Goal: Transaction & Acquisition: Subscribe to service/newsletter

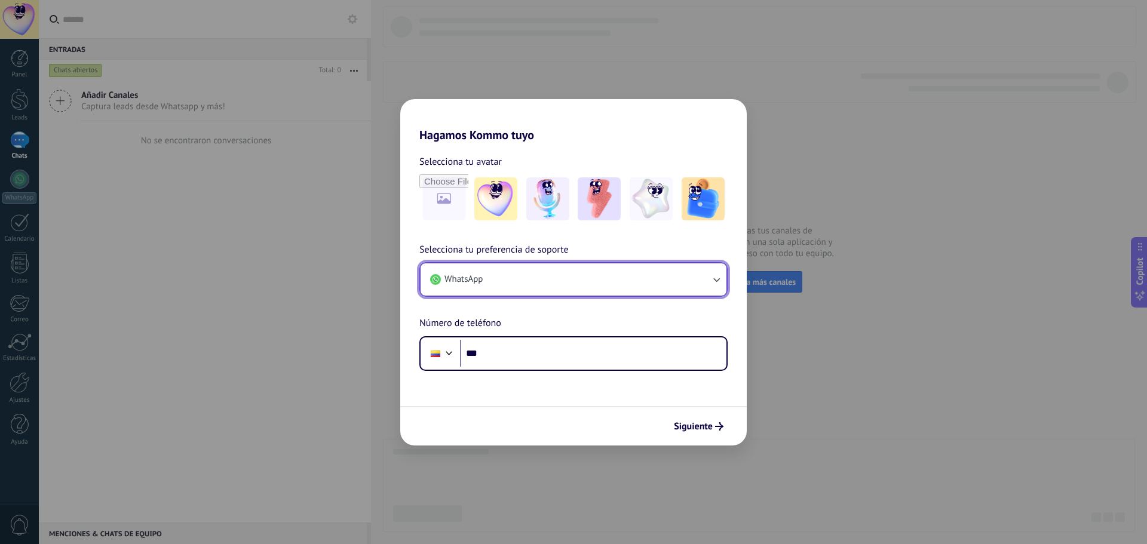
click at [715, 283] on icon "button" at bounding box center [717, 280] width 12 height 12
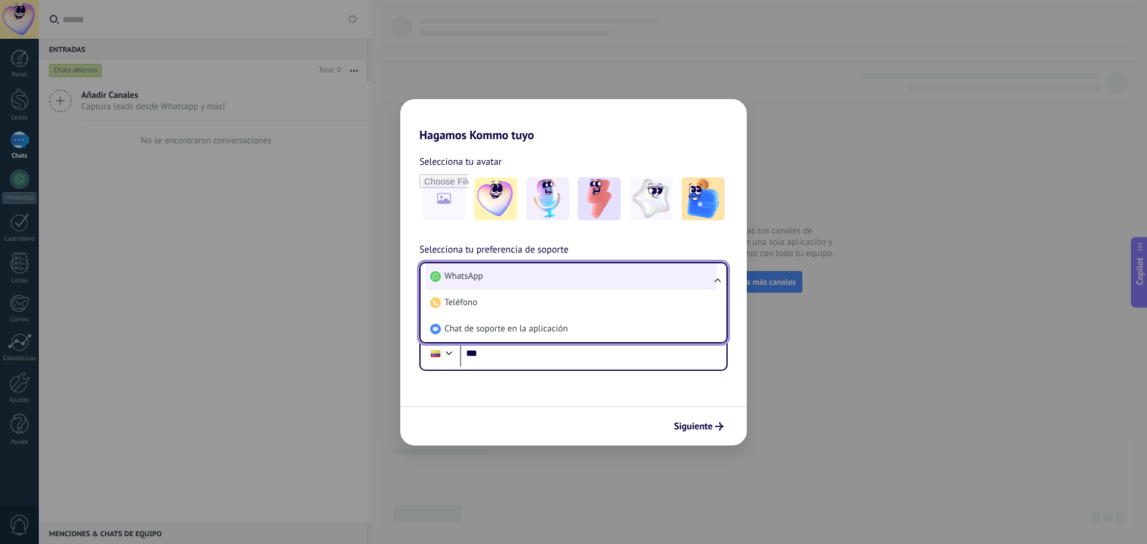
click at [563, 281] on li "WhatsApp" at bounding box center [571, 277] width 292 height 26
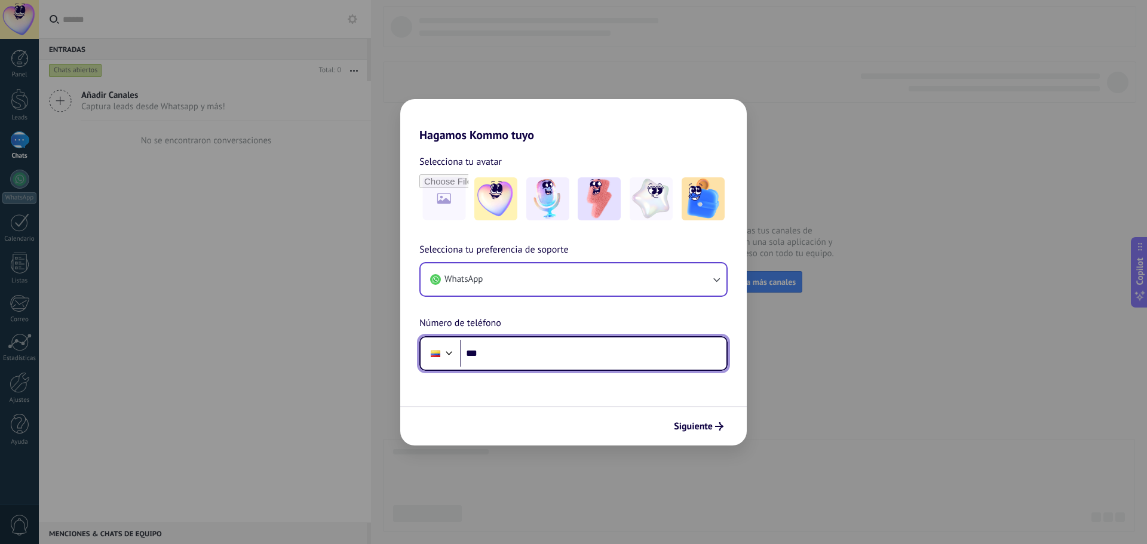
click at [561, 354] on input "***" at bounding box center [593, 353] width 267 height 27
type input "**********"
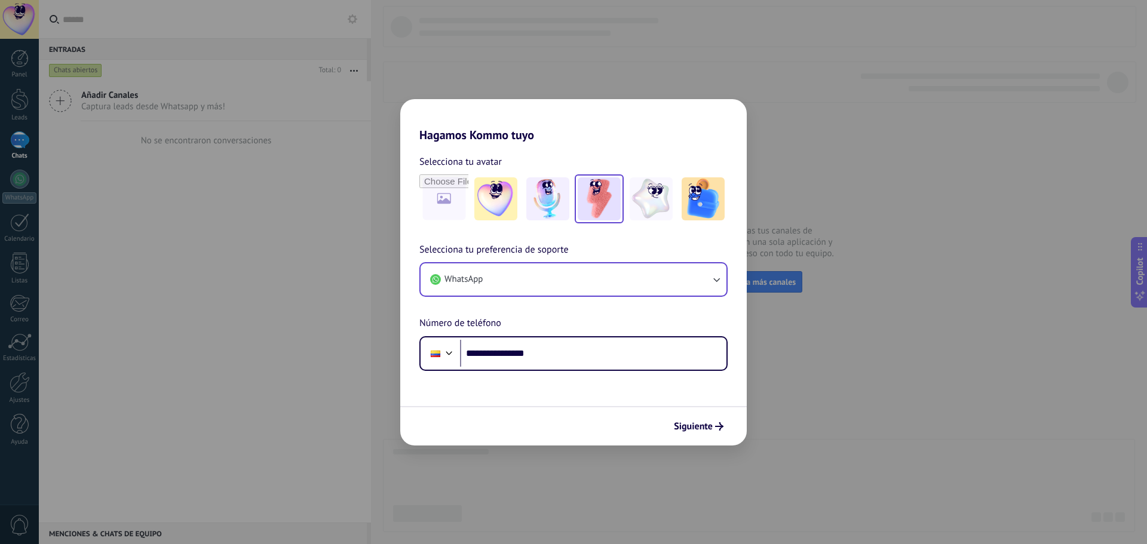
click at [603, 203] on img at bounding box center [599, 198] width 43 height 43
click at [445, 203] on input "file" at bounding box center [444, 199] width 47 height 47
type input "**********"
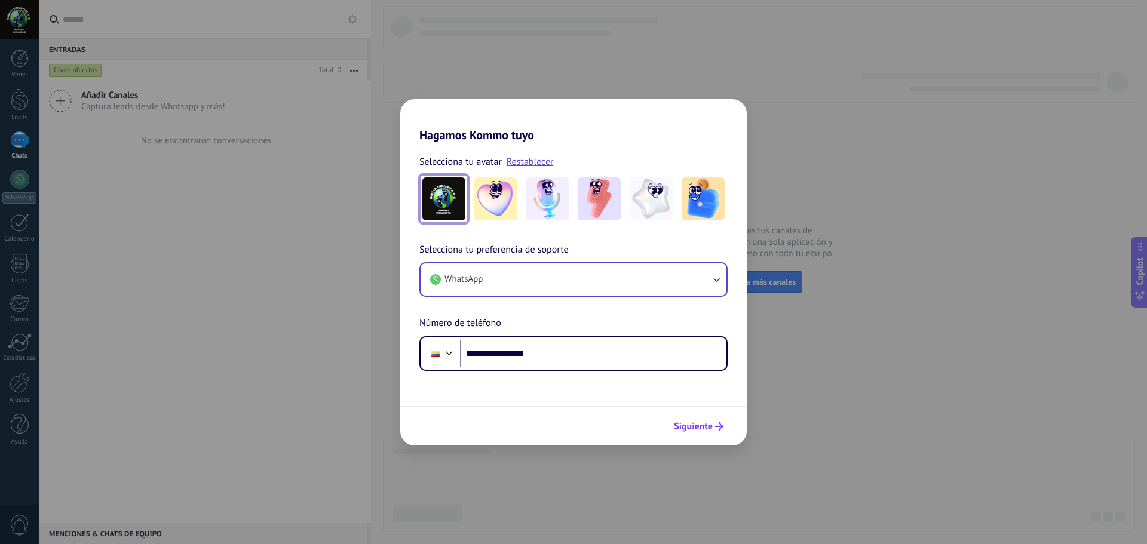
click at [687, 428] on span "Siguiente" at bounding box center [693, 427] width 39 height 8
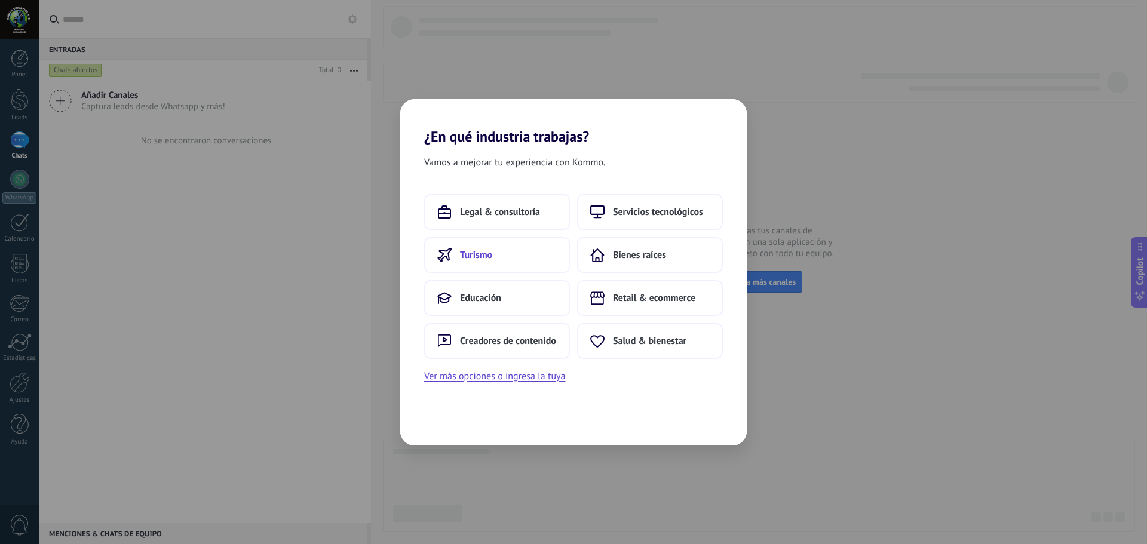
click at [534, 256] on button "Turismo" at bounding box center [497, 255] width 146 height 36
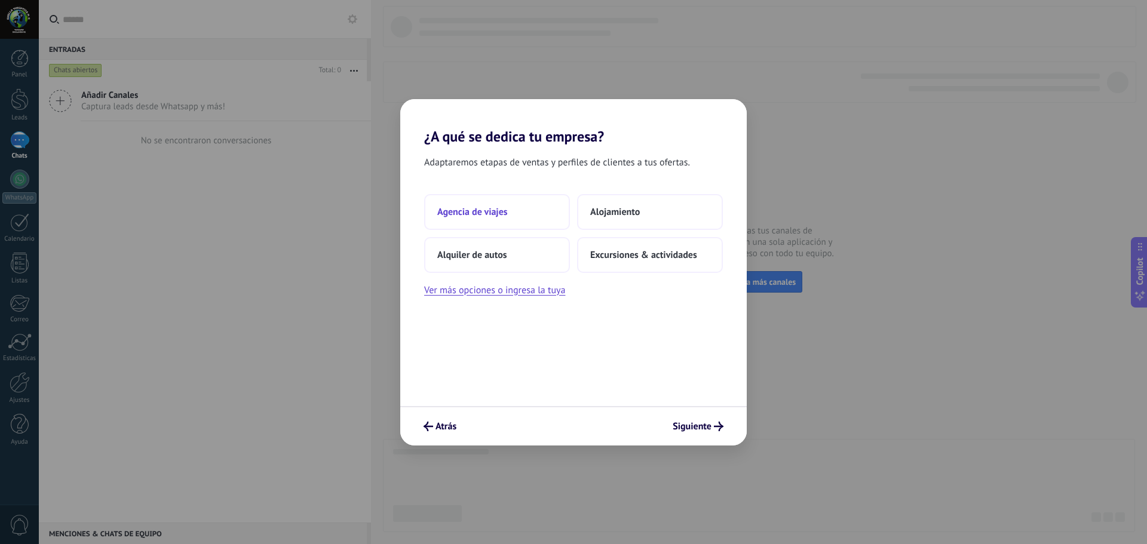
click at [505, 212] on span "Agencia de viajes" at bounding box center [472, 212] width 71 height 12
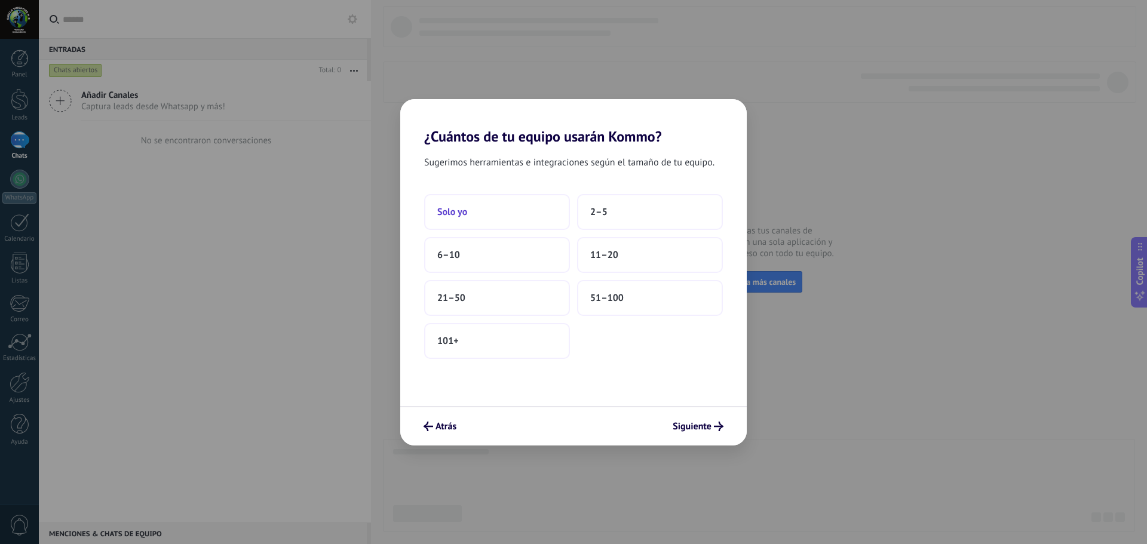
click at [513, 219] on button "Solo yo" at bounding box center [497, 212] width 146 height 36
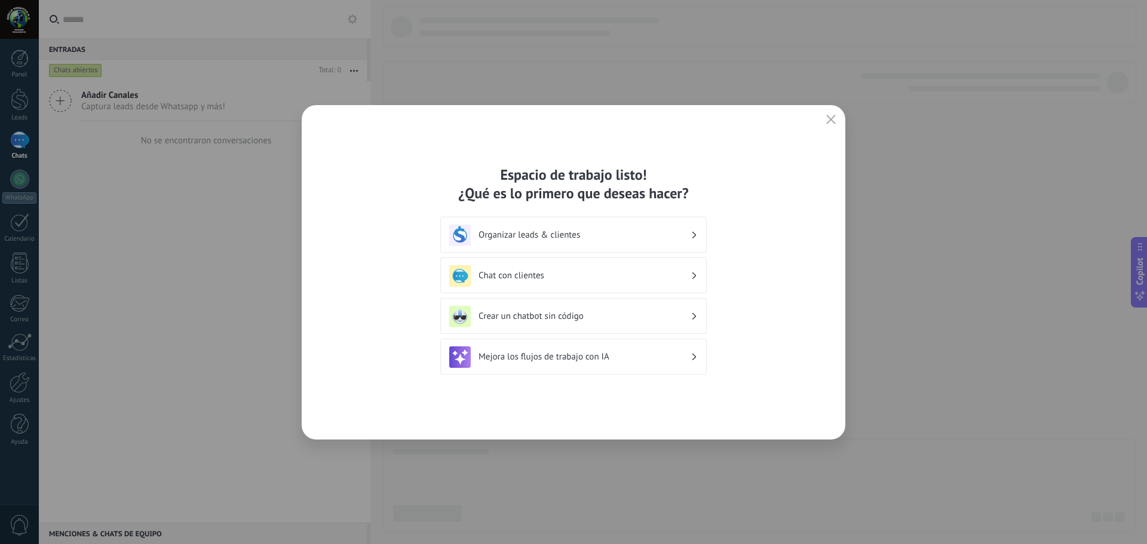
click at [649, 239] on h3 "Organizar leads & clientes" at bounding box center [585, 234] width 212 height 11
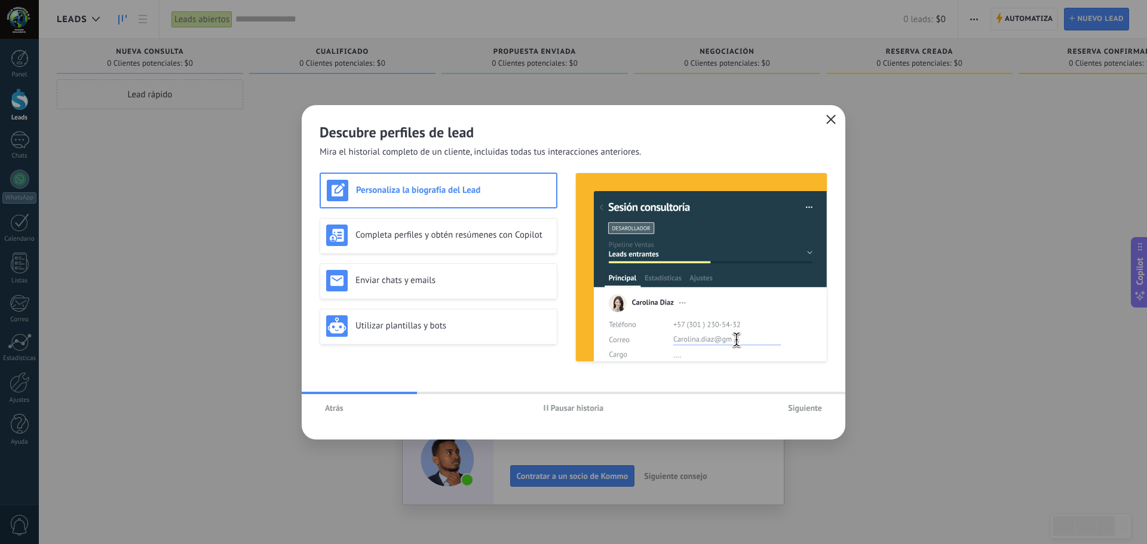
click at [835, 120] on icon "button" at bounding box center [831, 120] width 10 height 10
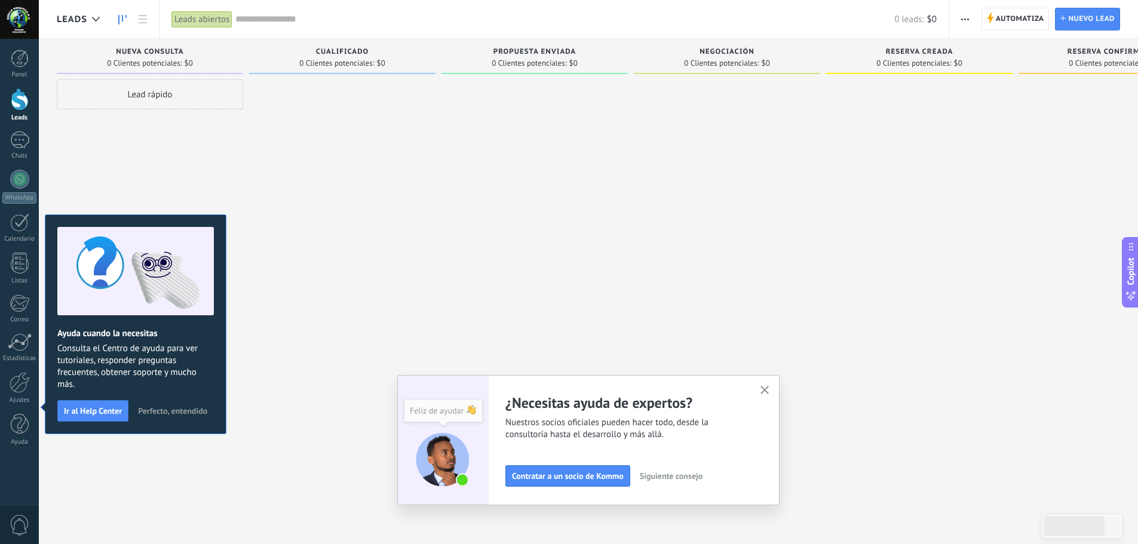
click at [767, 391] on icon "button" at bounding box center [765, 390] width 9 height 9
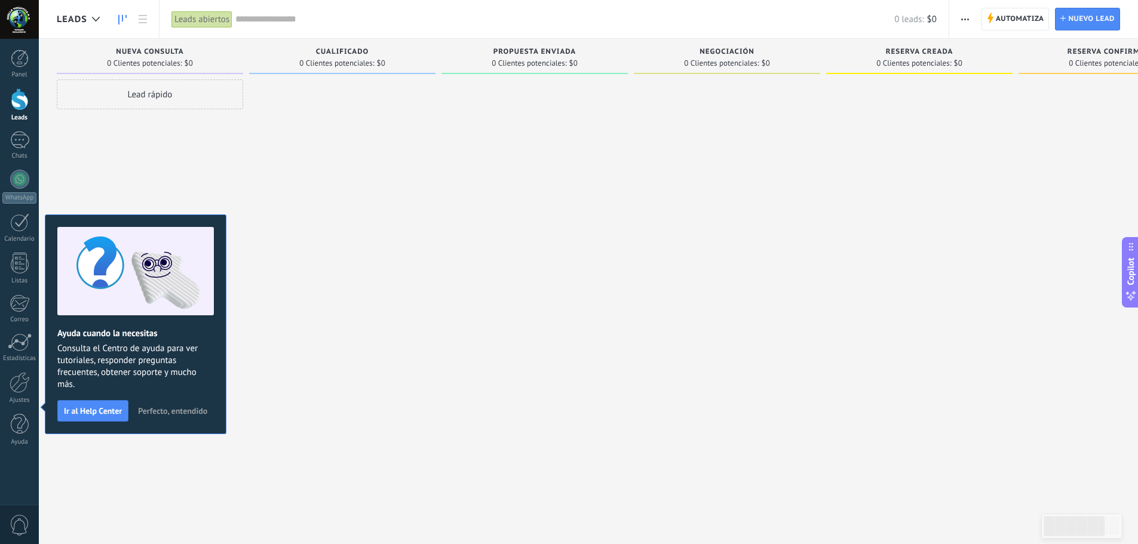
click at [338, 345] on div at bounding box center [342, 273] width 186 height 388
click at [19, 186] on div at bounding box center [19, 179] width 19 height 19
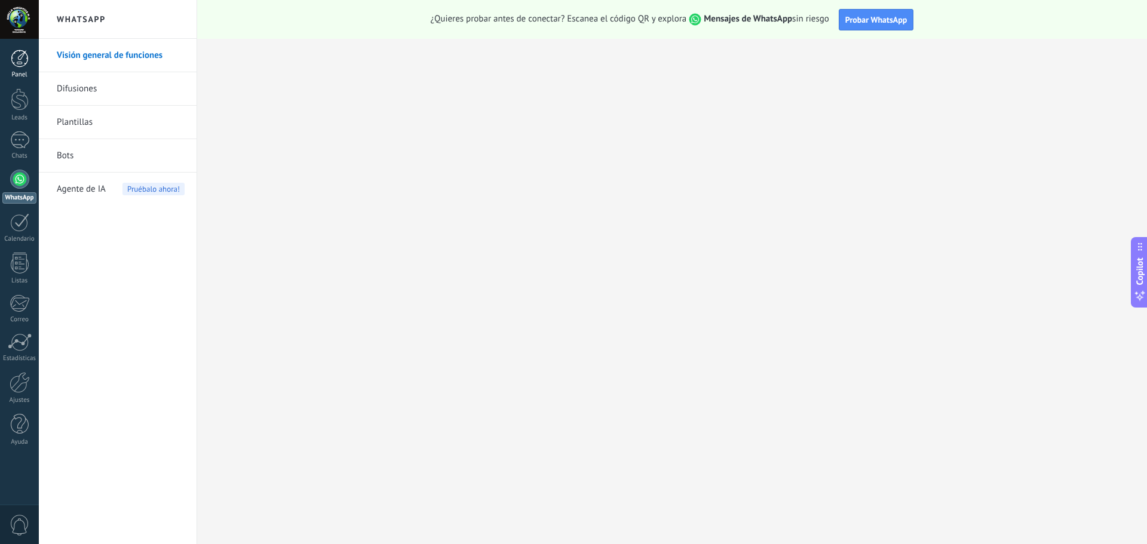
click at [29, 59] on link "Panel" at bounding box center [19, 64] width 39 height 29
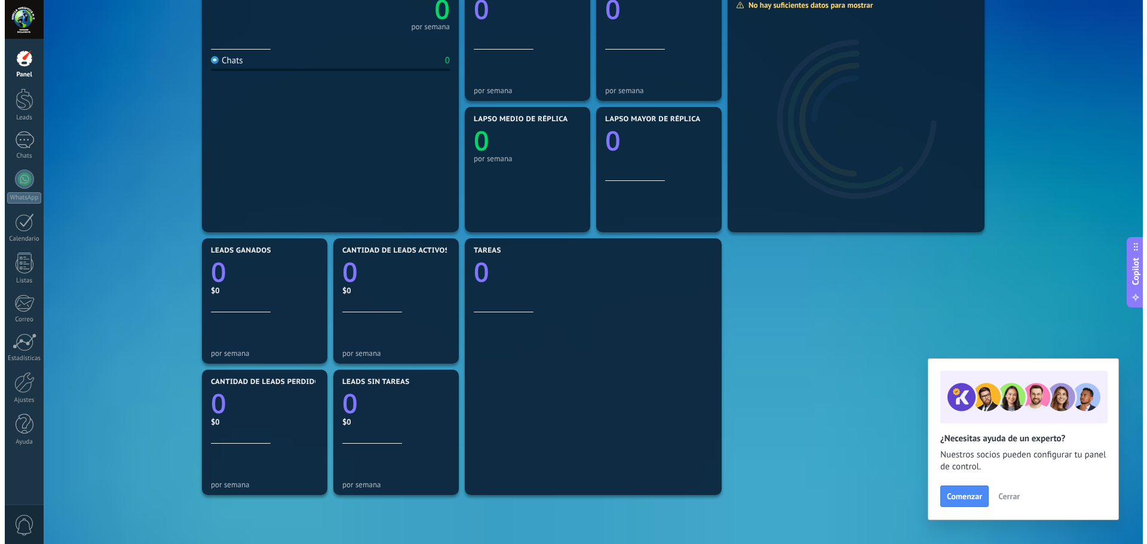
scroll to position [60, 0]
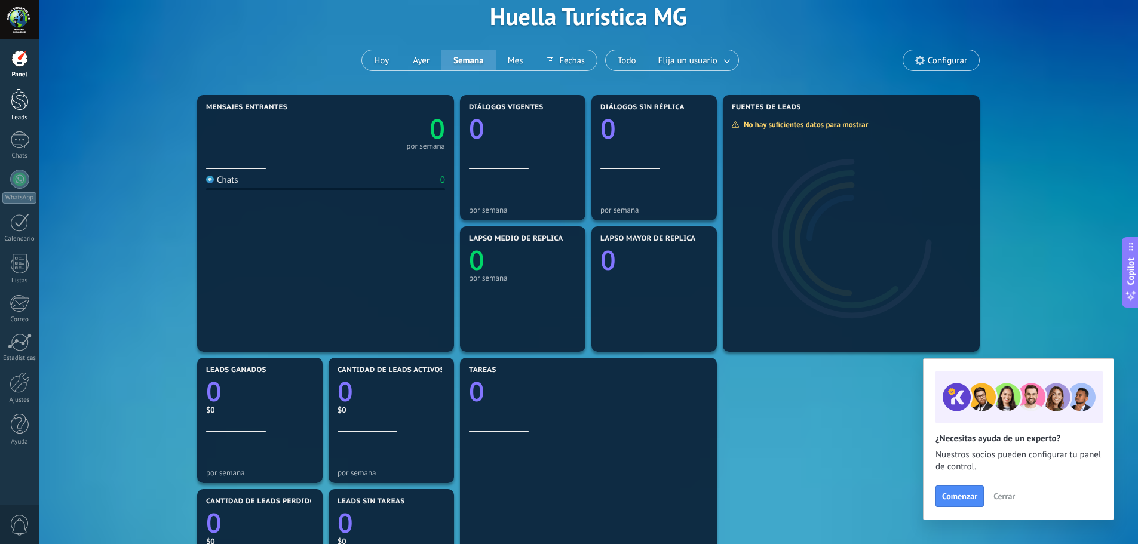
click at [18, 109] on div at bounding box center [20, 99] width 18 height 22
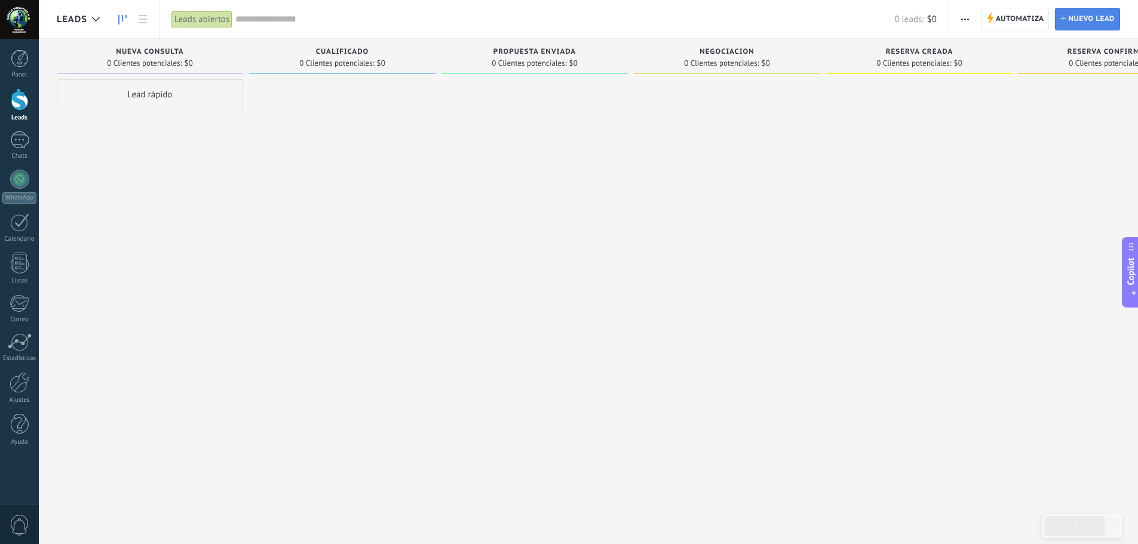
click at [1085, 19] on span "Nuevo lead" at bounding box center [1092, 19] width 47 height 22
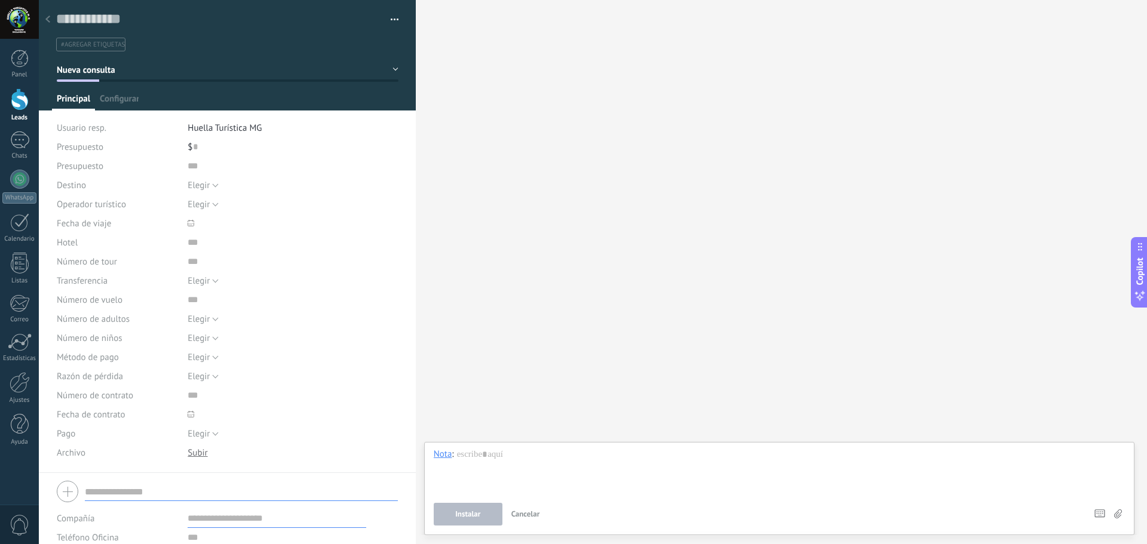
click at [45, 21] on div at bounding box center [47, 19] width 17 height 23
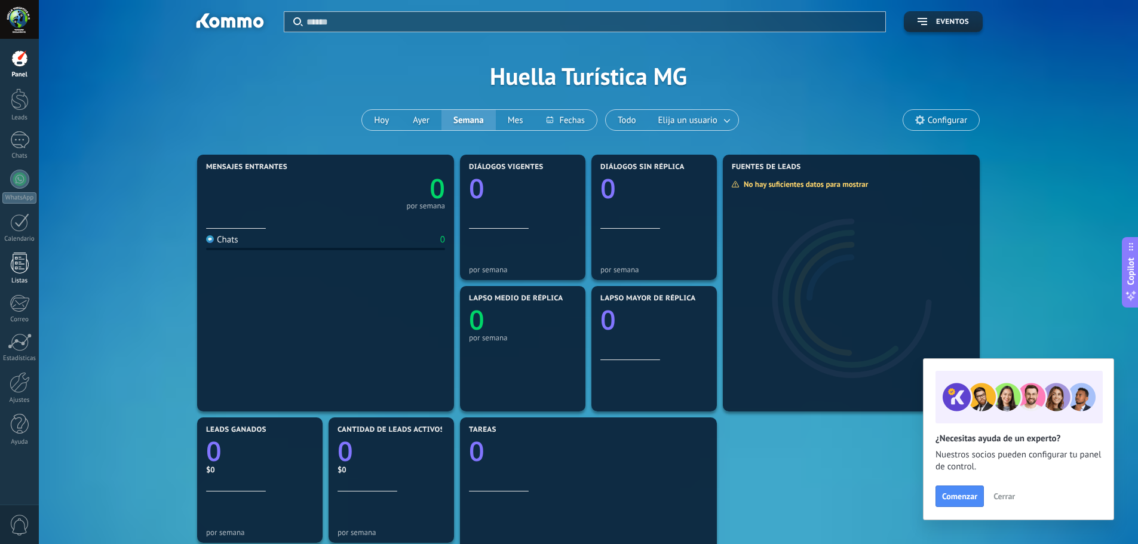
click at [14, 272] on div at bounding box center [20, 263] width 18 height 21
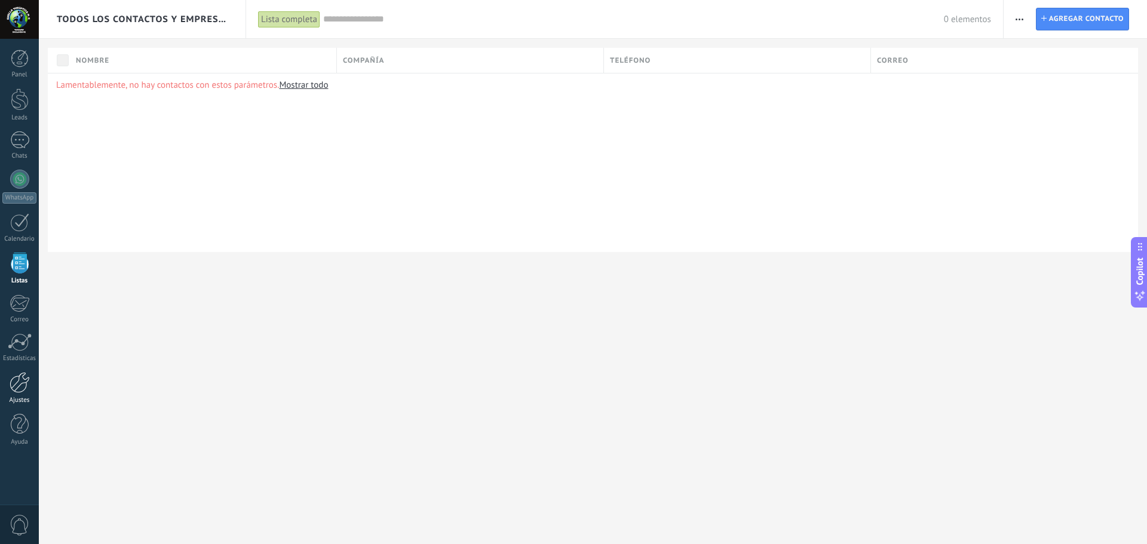
click at [22, 397] on div "Ajustes" at bounding box center [19, 401] width 35 height 8
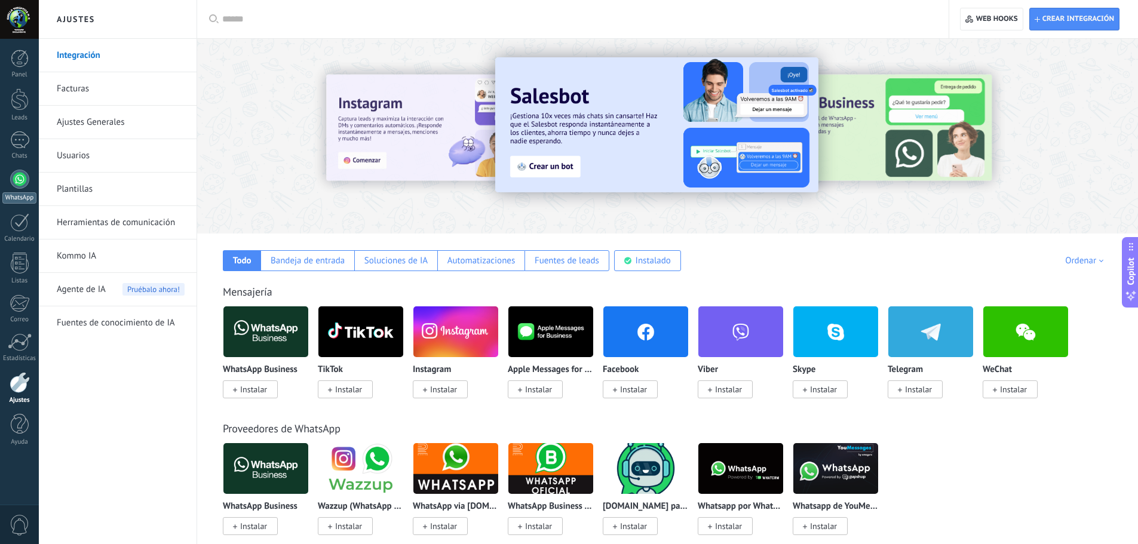
click at [22, 183] on div at bounding box center [19, 179] width 19 height 19
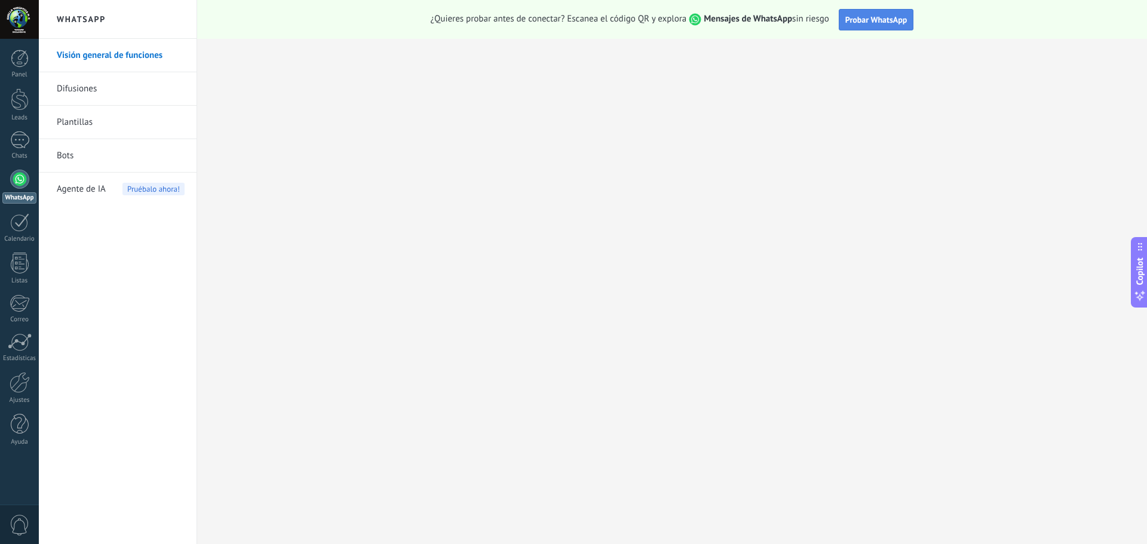
click at [895, 22] on span "Probar WhatsApp" at bounding box center [877, 19] width 62 height 11
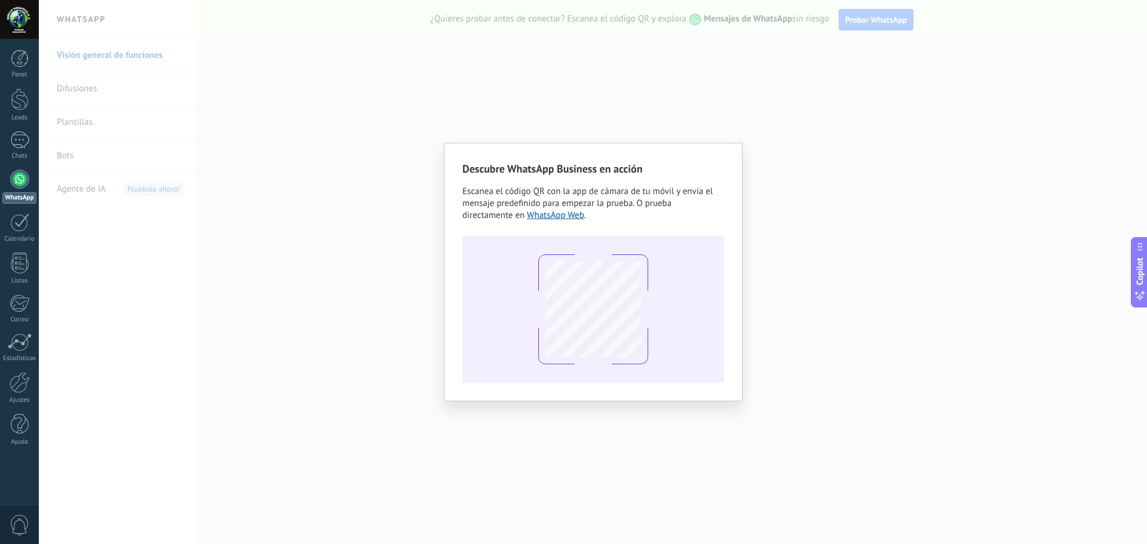
click at [972, 343] on div "Descubre WhatsApp Business en acción Escanea el código QR con la app [PERSON_NA…" at bounding box center [593, 272] width 1109 height 544
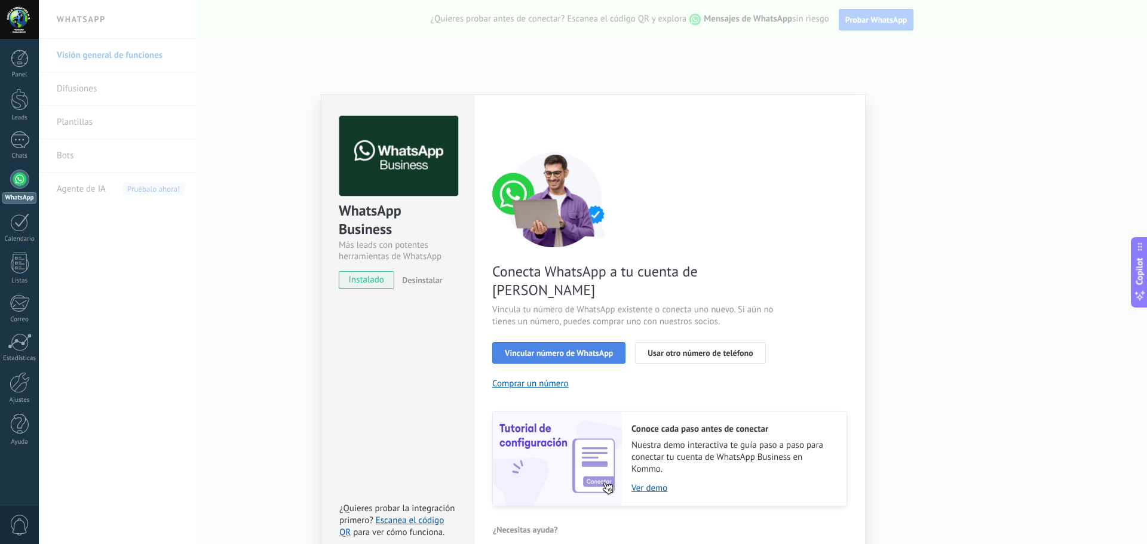
click at [578, 349] on span "Vincular número de WhatsApp" at bounding box center [559, 353] width 108 height 8
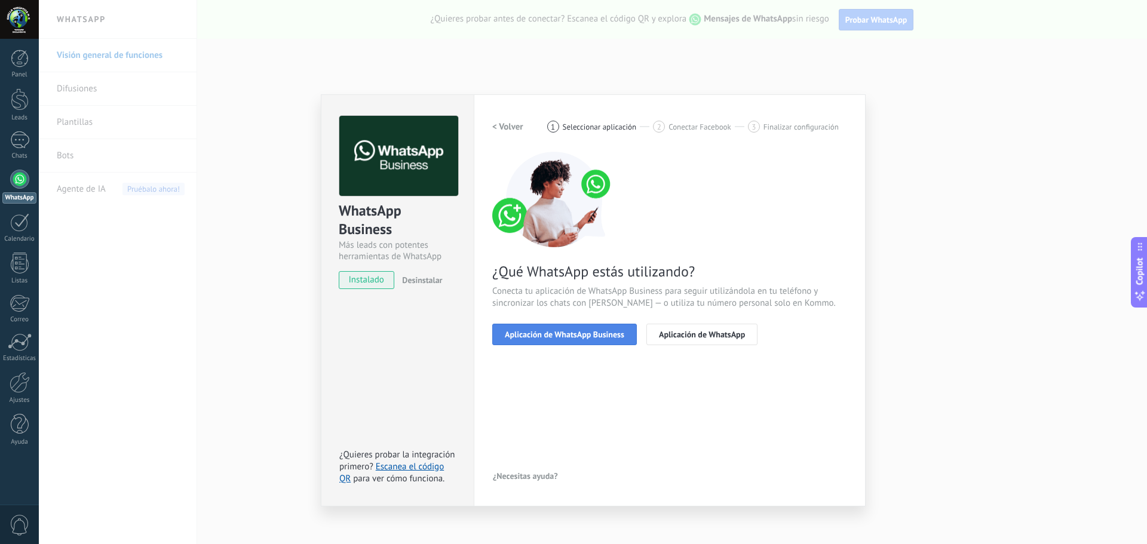
click at [581, 336] on span "Aplicación de WhatsApp Business" at bounding box center [565, 334] width 120 height 8
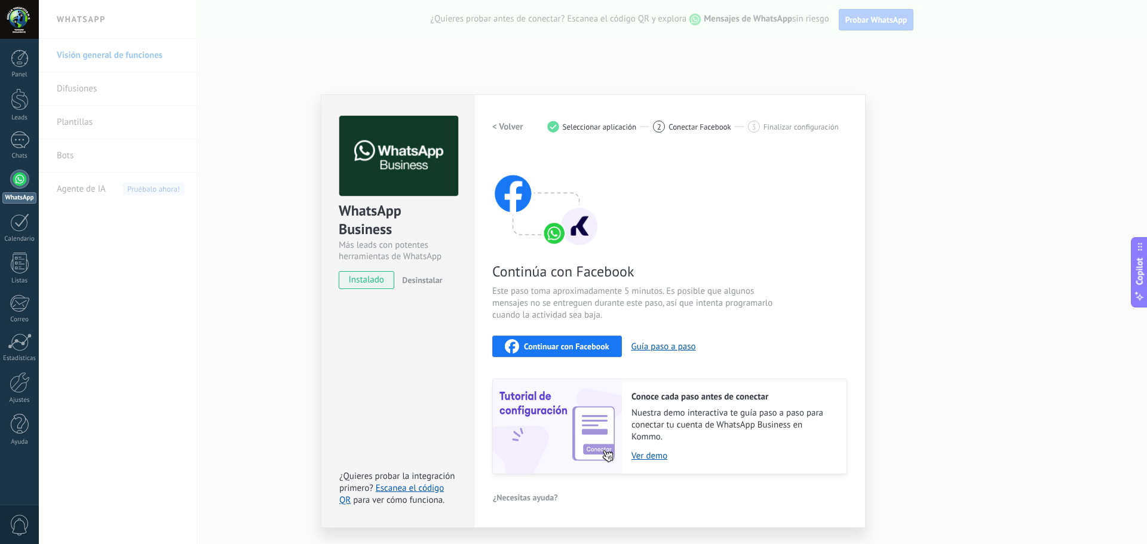
click at [566, 347] on span "Continuar con Facebook" at bounding box center [566, 346] width 85 height 8
click at [589, 347] on span "Continuar con Facebook" at bounding box center [566, 346] width 85 height 8
click at [604, 350] on span "Continuar con Facebook" at bounding box center [566, 346] width 85 height 8
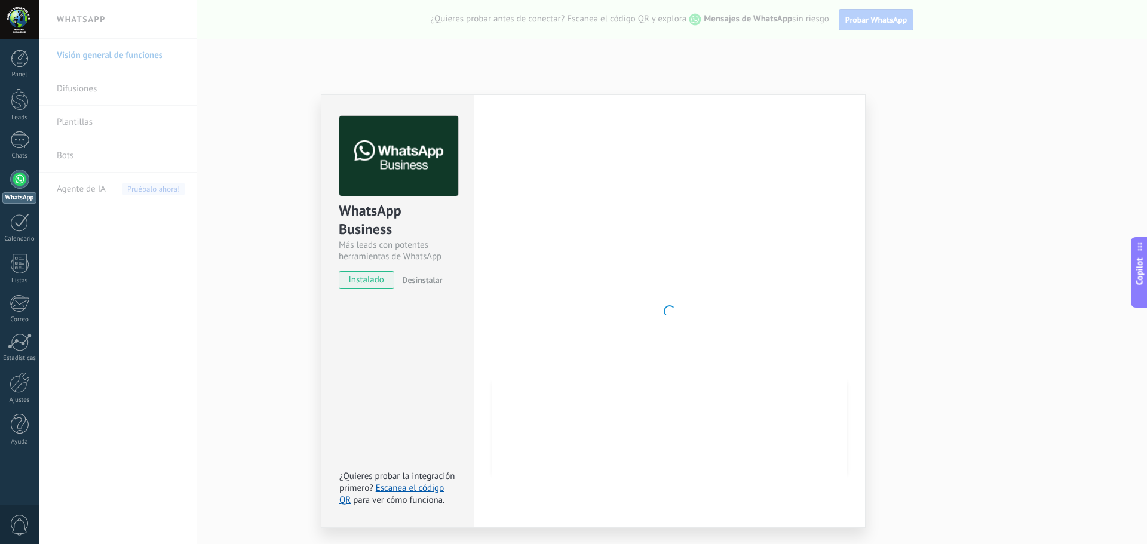
click at [590, 329] on div at bounding box center [669, 311] width 355 height 391
click at [527, 84] on div "WhatsApp Business Más leads con potentes herramientas de WhatsApp instalado Des…" at bounding box center [593, 272] width 1109 height 544
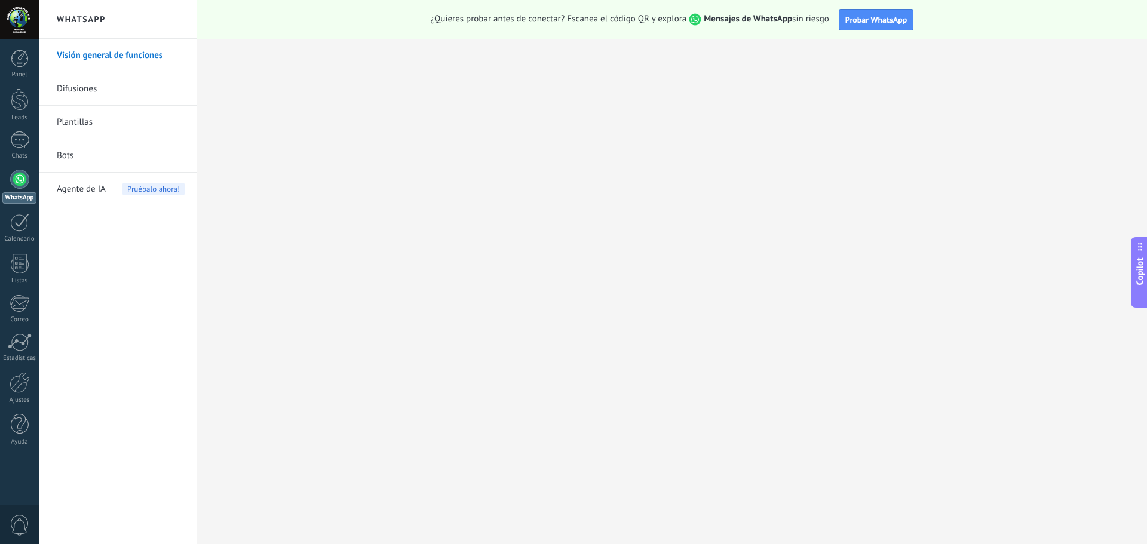
click at [21, 177] on div at bounding box center [19, 179] width 19 height 19
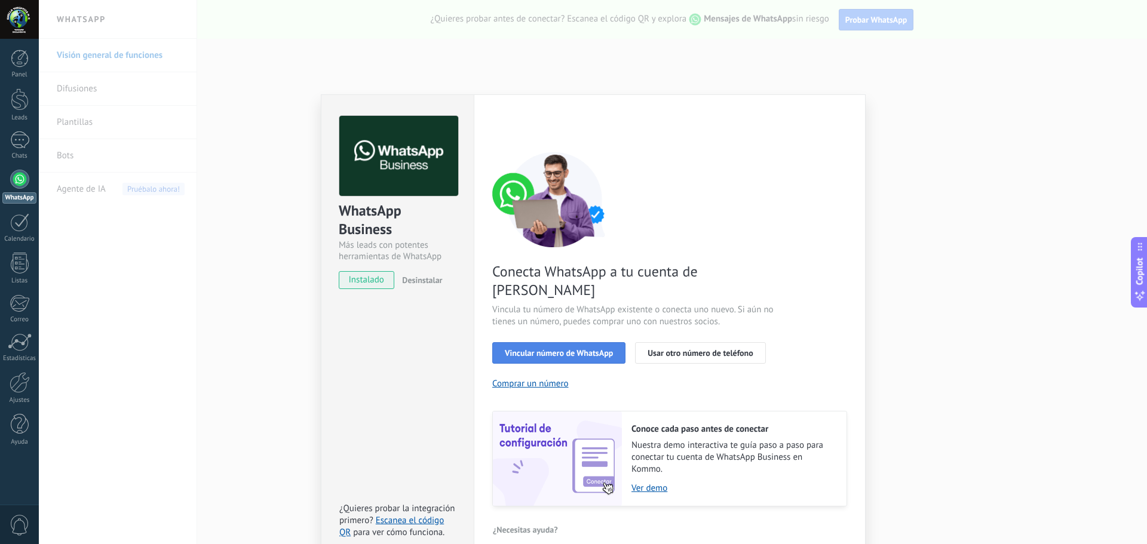
click at [586, 342] on button "Vincular número de WhatsApp" at bounding box center [558, 353] width 133 height 22
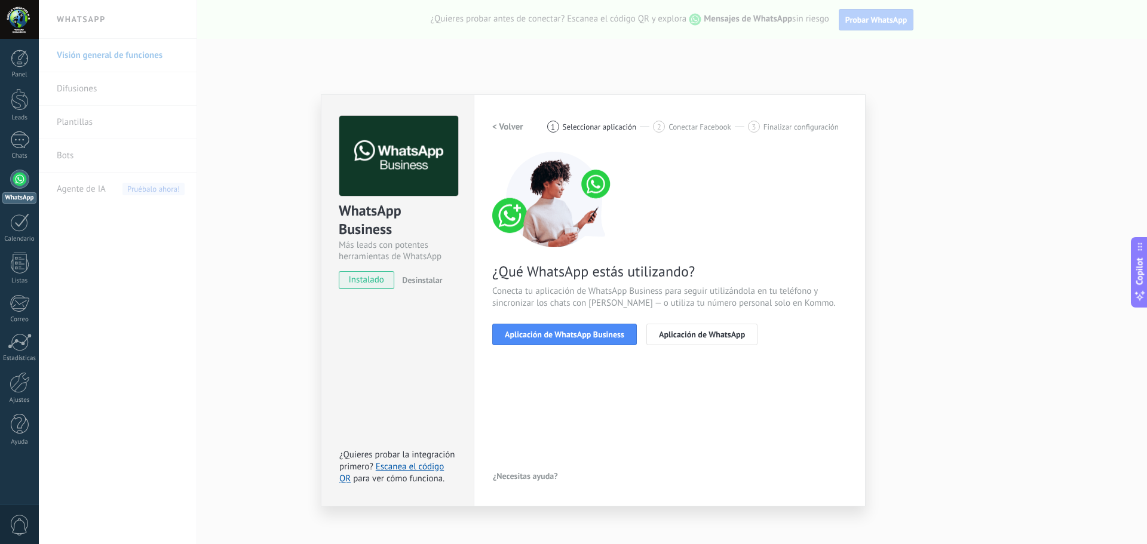
click at [586, 340] on button "Aplicación de WhatsApp Business" at bounding box center [564, 335] width 145 height 22
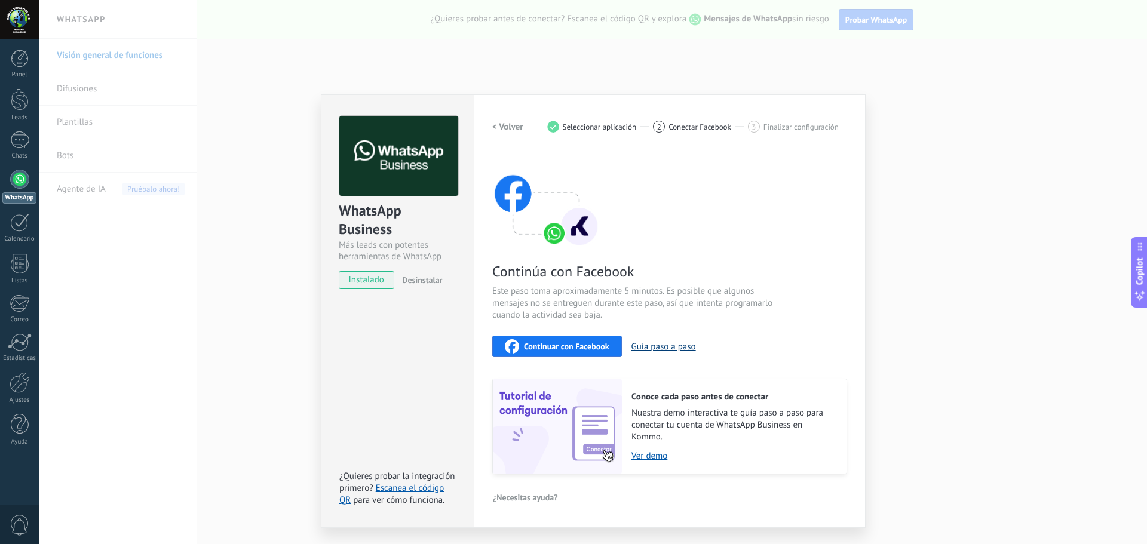
click at [682, 349] on button "Guía paso a paso" at bounding box center [664, 346] width 65 height 11
click at [554, 345] on span "Continuar con Facebook" at bounding box center [566, 346] width 85 height 8
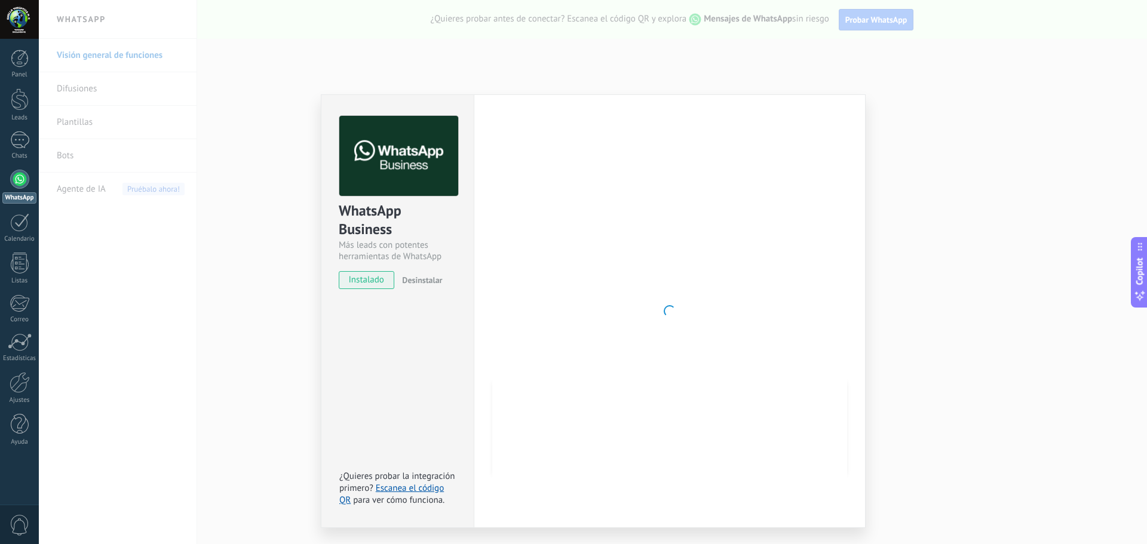
click at [980, 329] on div "WhatsApp Business Más leads con potentes herramientas de WhatsApp instalado Des…" at bounding box center [593, 272] width 1109 height 544
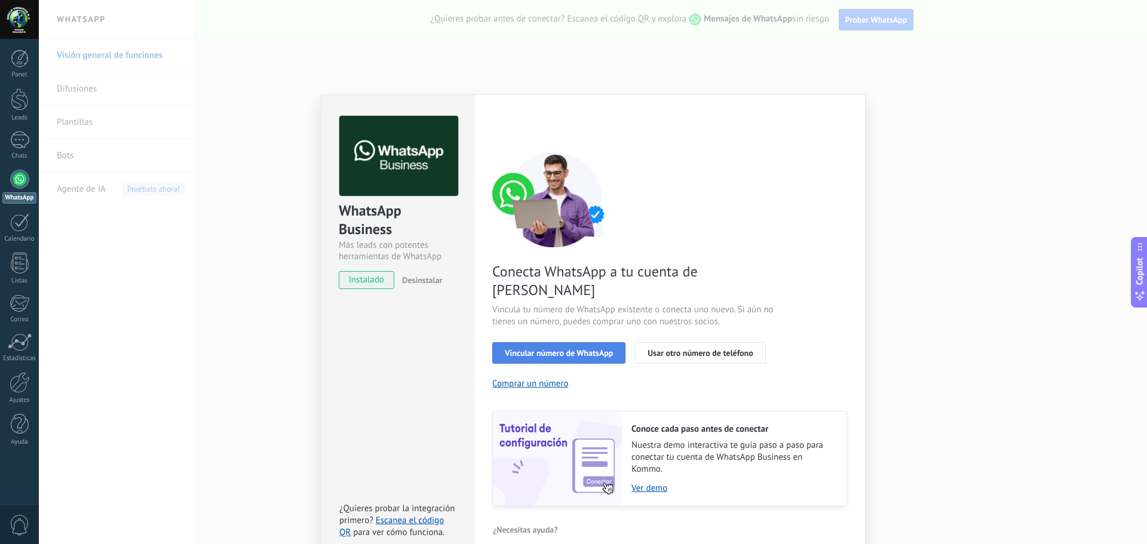
click at [575, 342] on button "Vincular número de WhatsApp" at bounding box center [558, 353] width 133 height 22
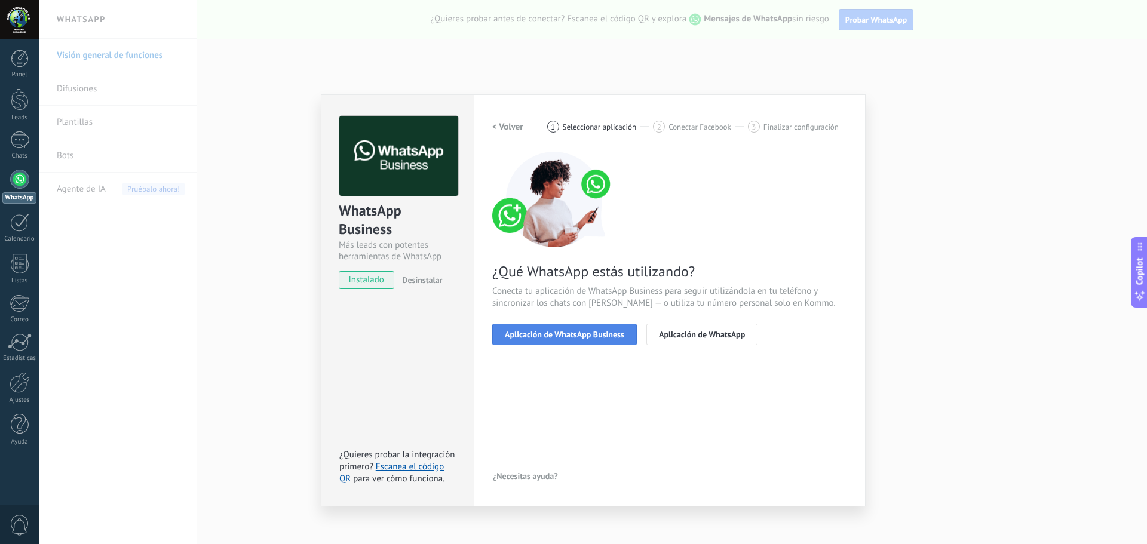
click at [575, 335] on span "Aplicación de WhatsApp Business" at bounding box center [565, 334] width 120 height 8
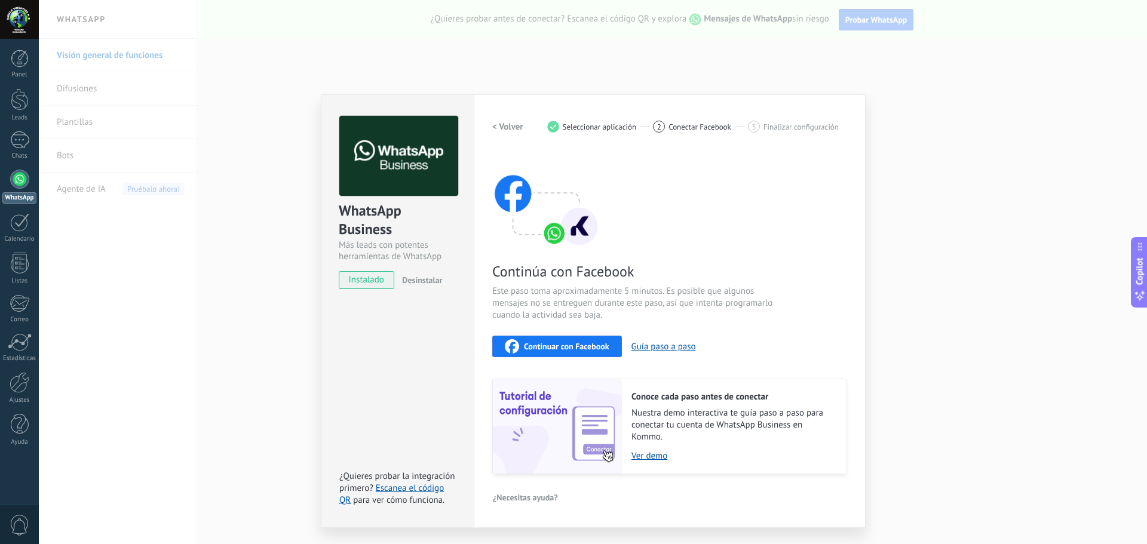
click at [575, 342] on span "Continuar con Facebook" at bounding box center [566, 346] width 85 height 8
click at [578, 342] on span "Continuar con Facebook" at bounding box center [566, 346] width 85 height 8
